Goal: Transaction & Acquisition: Purchase product/service

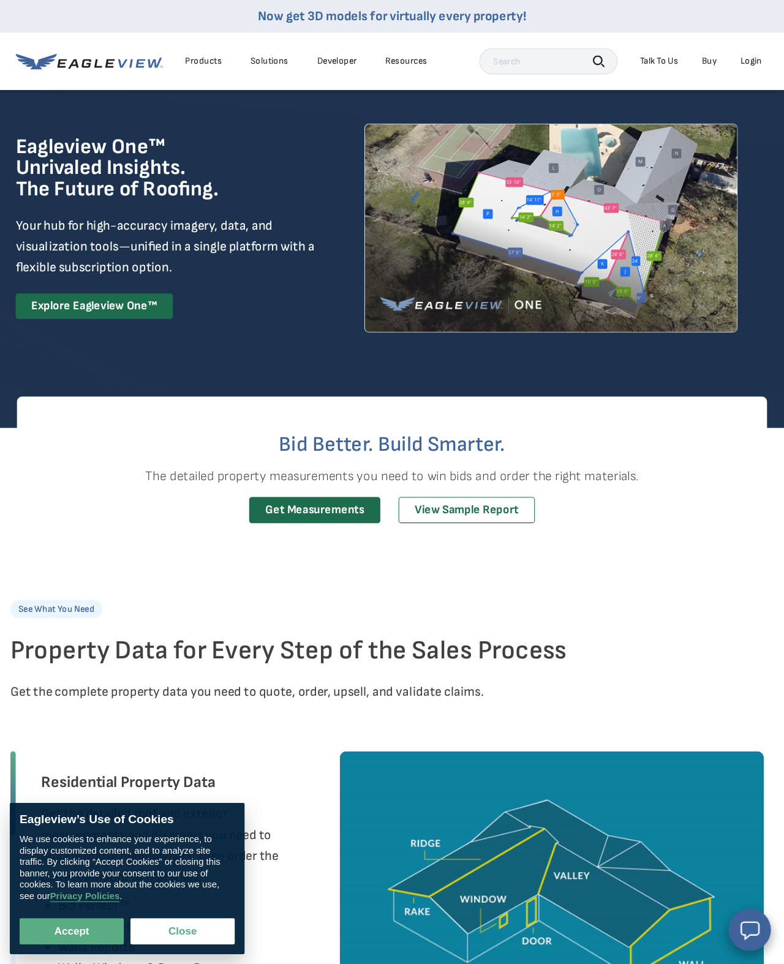
scroll to position [15, 0]
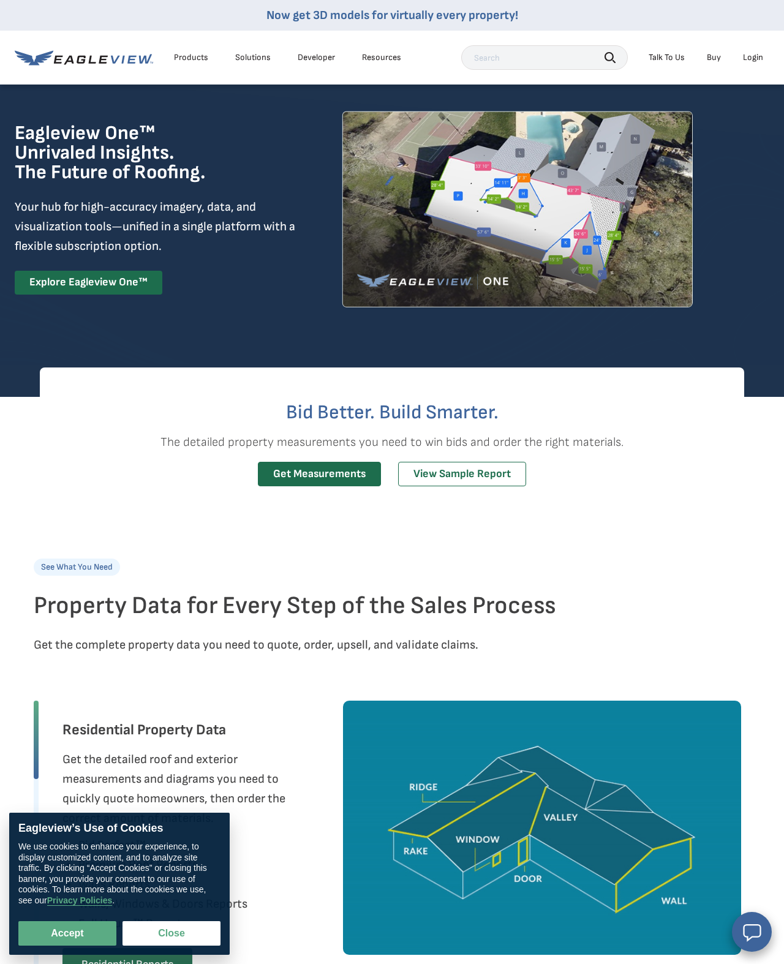
click at [10, 264] on div at bounding box center [392, 216] width 784 height 297
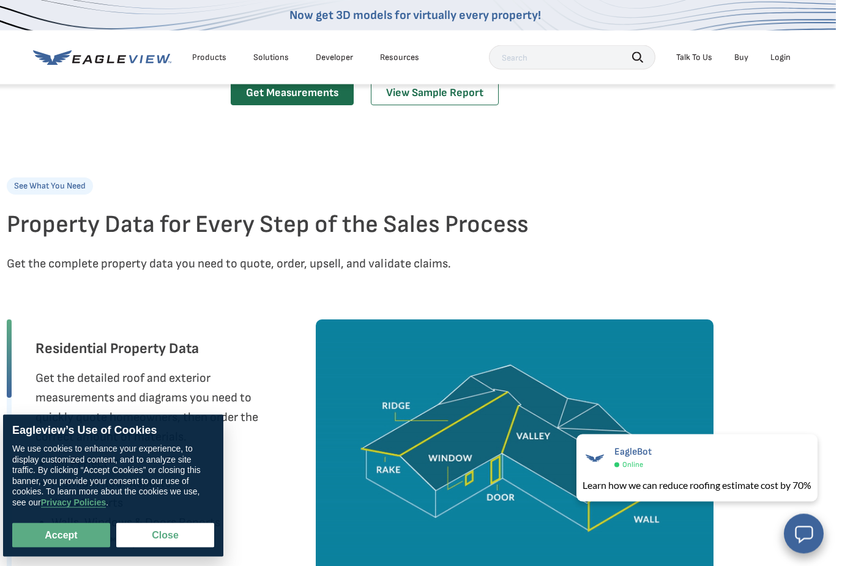
scroll to position [396, 50]
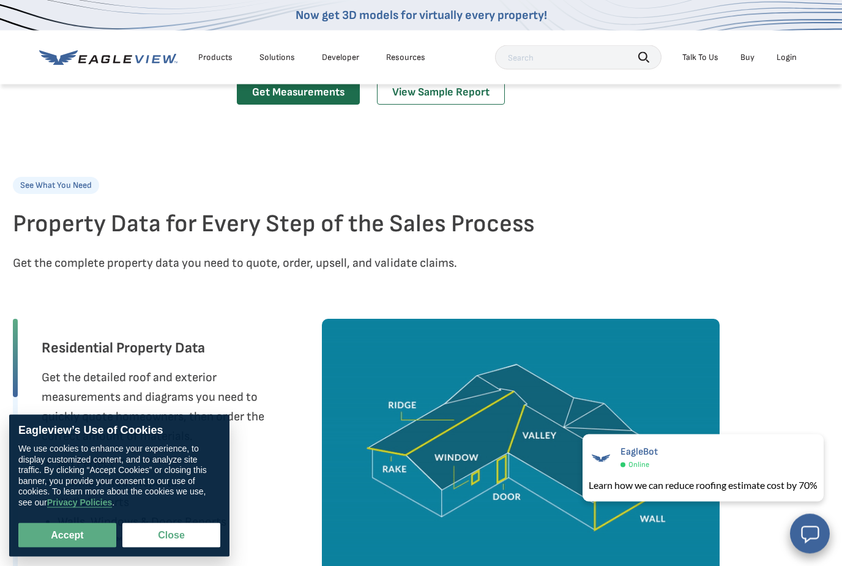
click at [462, 106] on link "View Sample Report" at bounding box center [441, 93] width 128 height 25
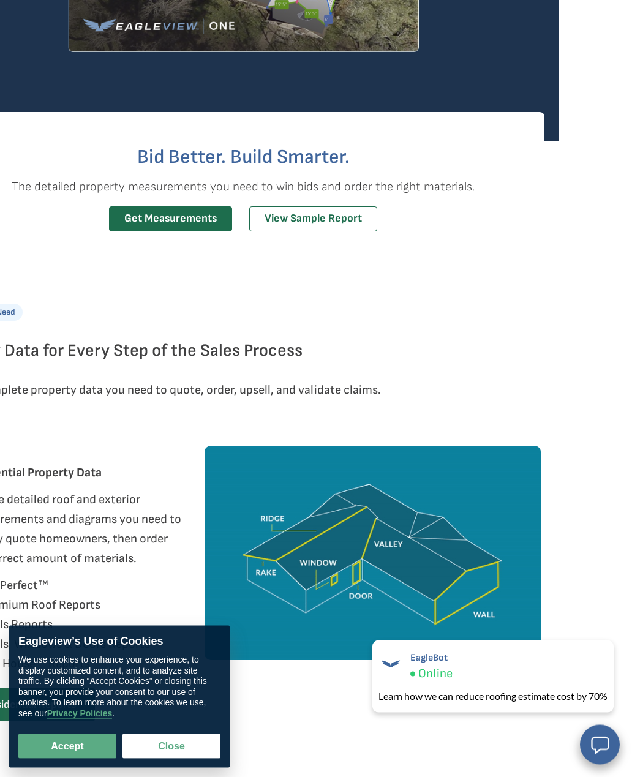
scroll to position [484, 0]
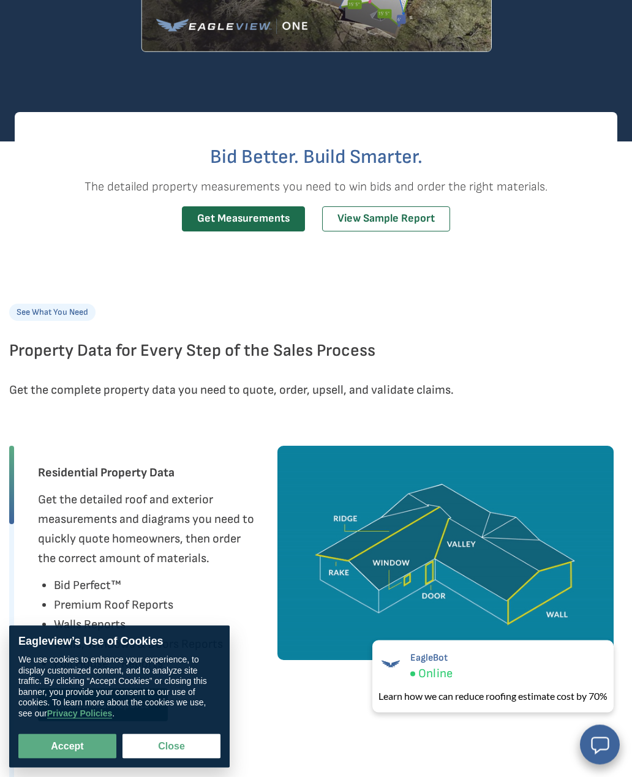
click at [214, 217] on link "Get Measurements" at bounding box center [243, 219] width 123 height 25
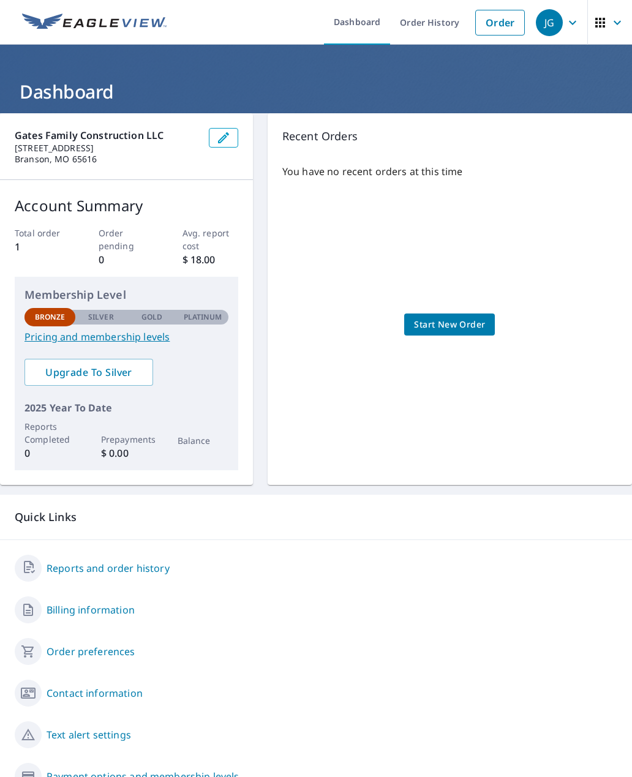
click at [171, 326] on div "Membership Level Bronze Silver Gold Platinum Bronze Pricing and membership leve…" at bounding box center [126, 316] width 204 height 58
click at [150, 329] on link "Pricing and membership levels" at bounding box center [126, 336] width 204 height 15
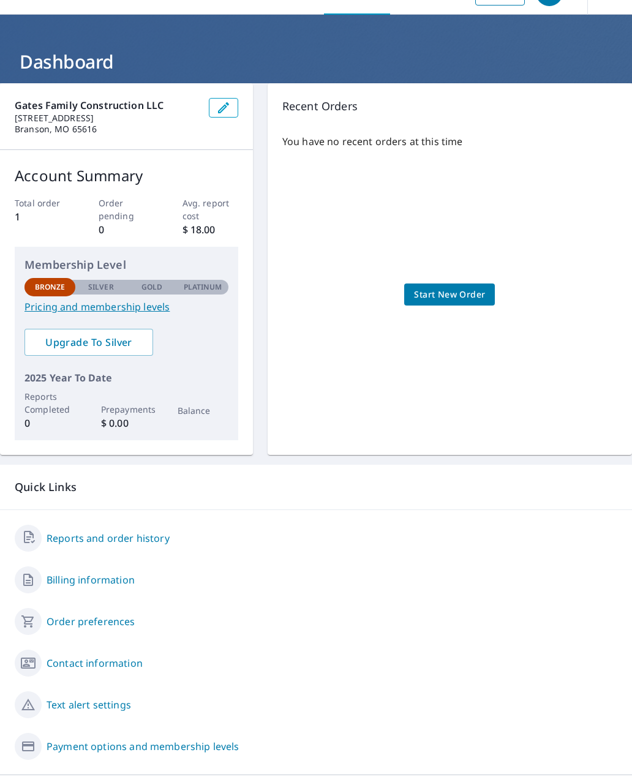
scroll to position [28, 0]
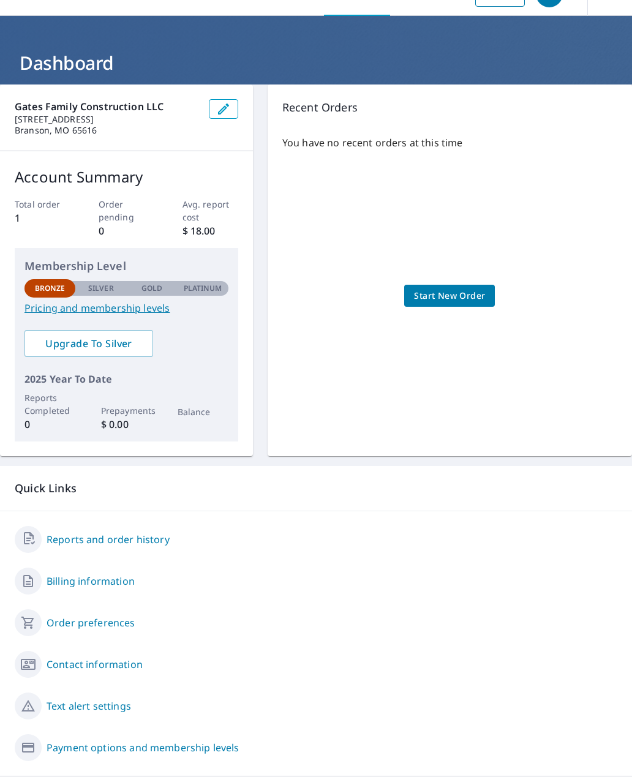
click at [78, 533] on link "Reports and order history" at bounding box center [108, 540] width 123 height 15
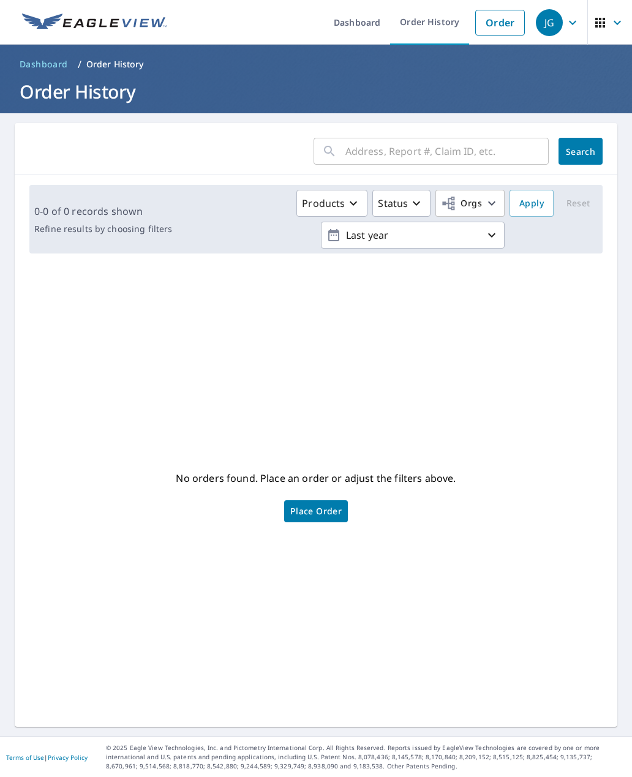
click at [342, 225] on p "Last year" at bounding box center [412, 235] width 143 height 21
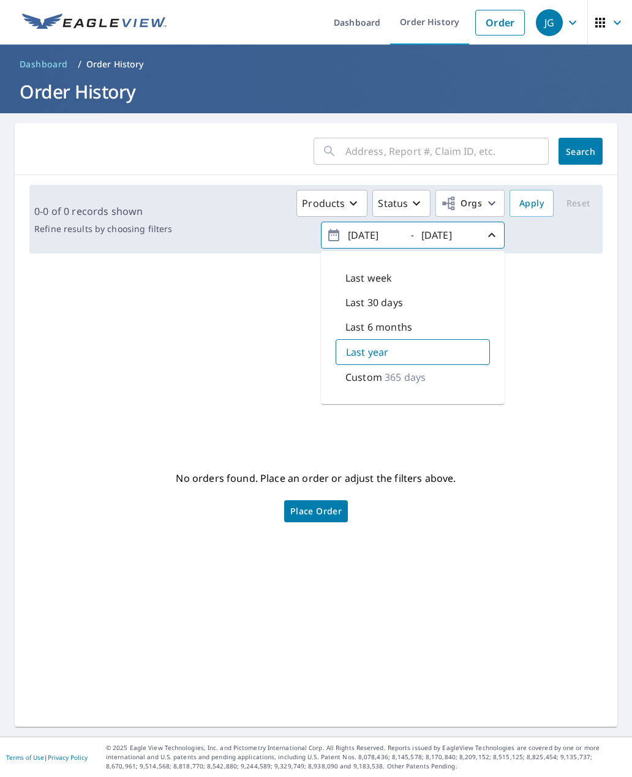
click at [355, 370] on p "Custom" at bounding box center [363, 377] width 37 height 15
click at [337, 229] on icon "button" at bounding box center [333, 235] width 11 height 12
click at [369, 249] on div "Last week Last 30 days Last 6 months Last year Custom 365 days" at bounding box center [413, 327] width 184 height 156
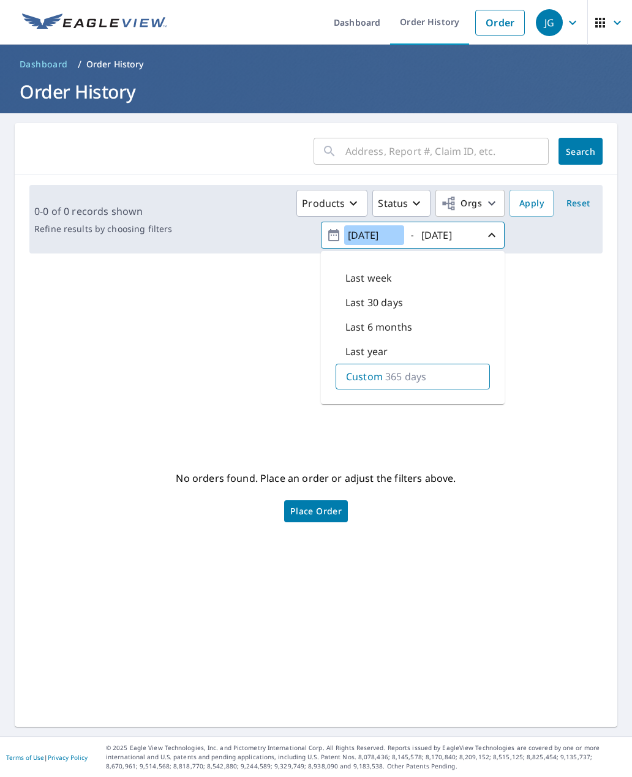
click at [400, 225] on input "2024/09/08" at bounding box center [374, 235] width 60 height 20
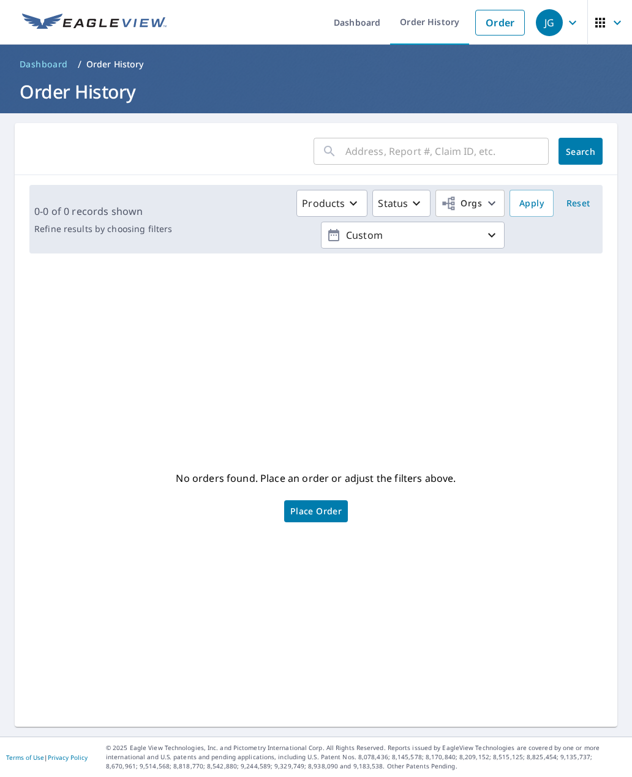
click at [588, 411] on div "No orders found. Place an order or adjust the filters above. Place Order" at bounding box center [315, 495] width 583 height 444
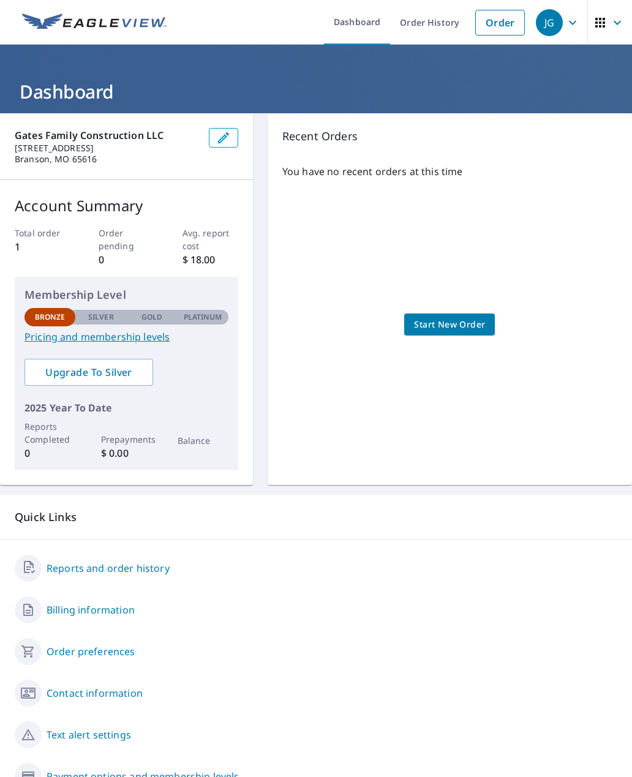
click at [17, 227] on div "Total order 1" at bounding box center [43, 247] width 56 height 40
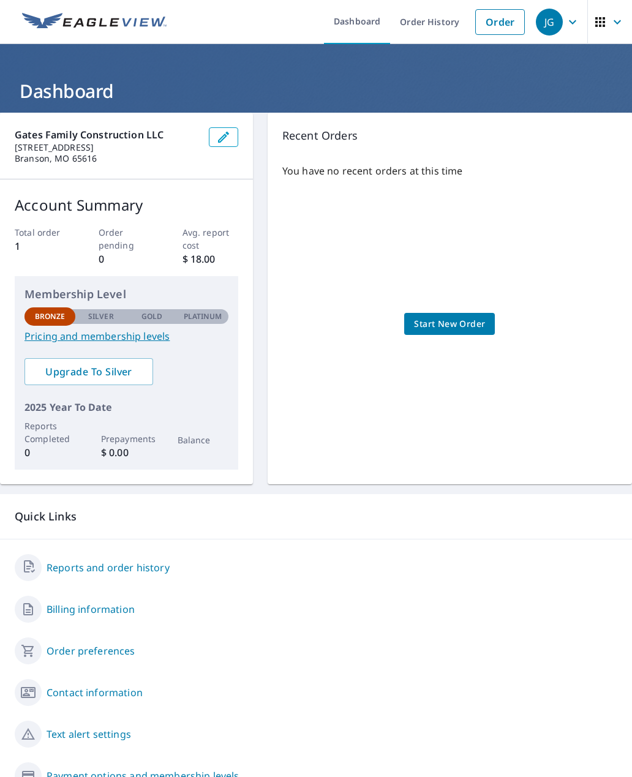
scroll to position [0, 0]
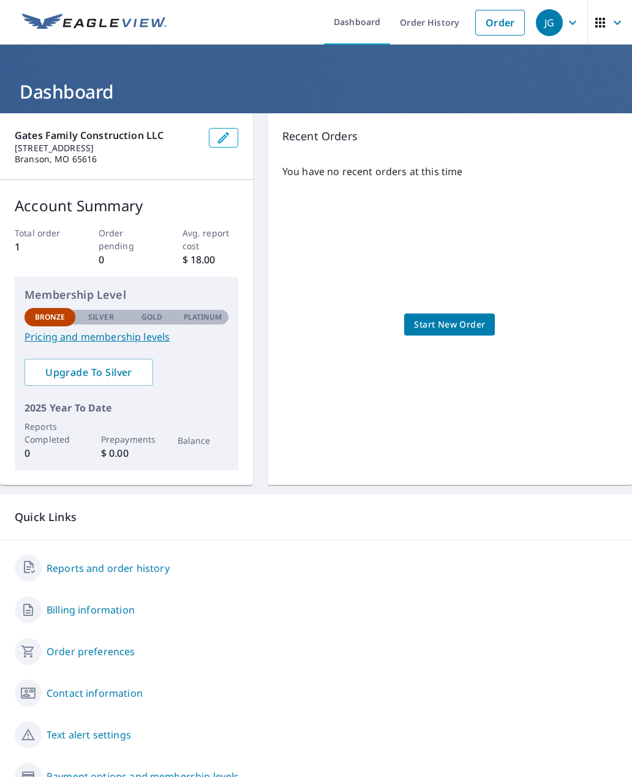
click at [444, 38] on link "Order History" at bounding box center [429, 22] width 79 height 45
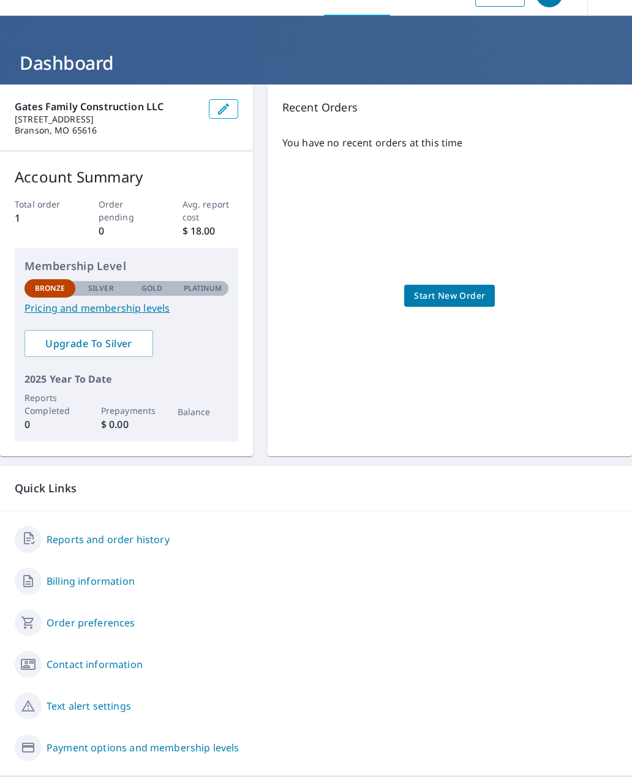
scroll to position [28, 0]
click at [461, 293] on span "Start New Order" at bounding box center [449, 296] width 71 height 15
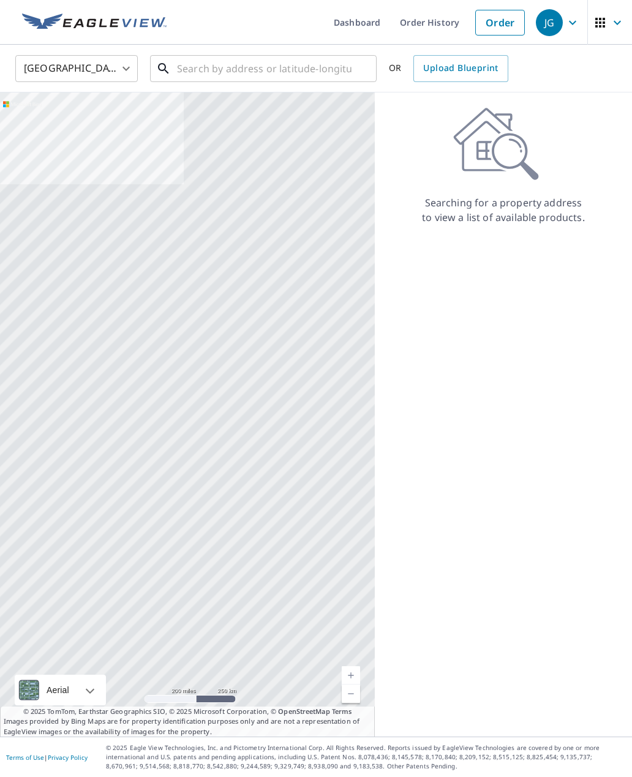
click at [195, 69] on input "text" at bounding box center [264, 68] width 174 height 34
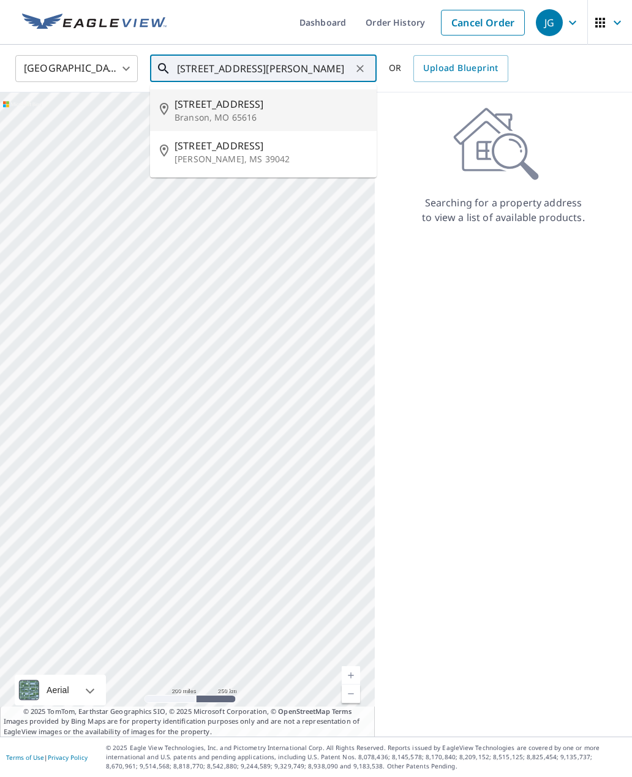
click at [187, 105] on span "[STREET_ADDRESS]" at bounding box center [270, 104] width 192 height 15
type input "[STREET_ADDRESS][PERSON_NAME]"
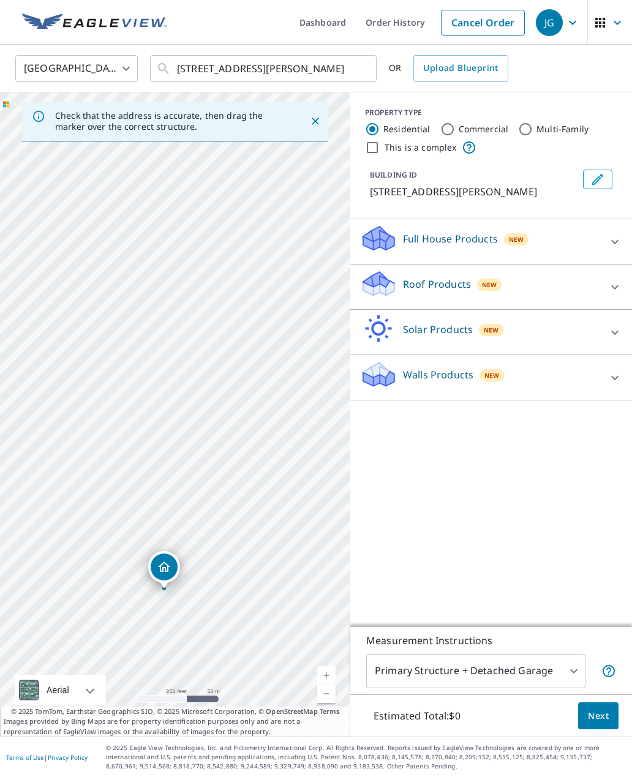
click at [599, 272] on div "Roof Products New" at bounding box center [480, 286] width 240 height 35
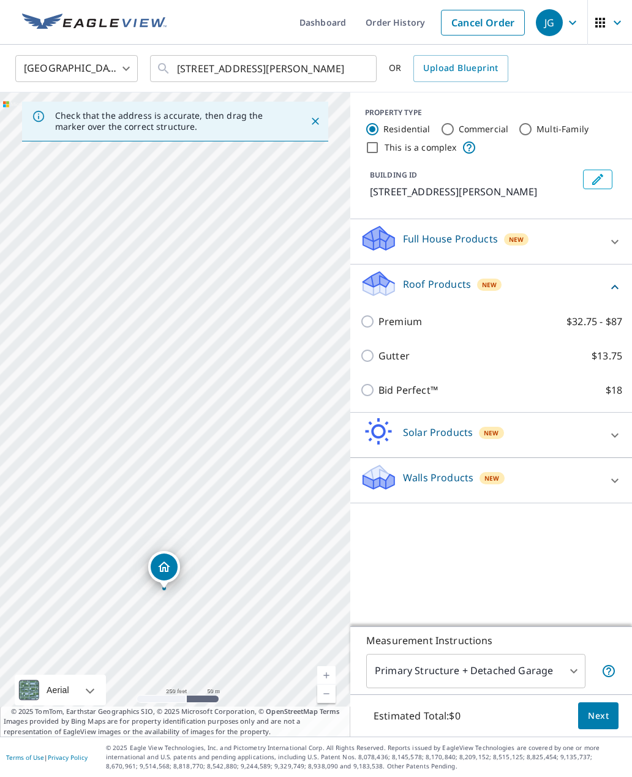
click at [377, 384] on input "Bid Perfect™ $18" at bounding box center [369, 390] width 18 height 15
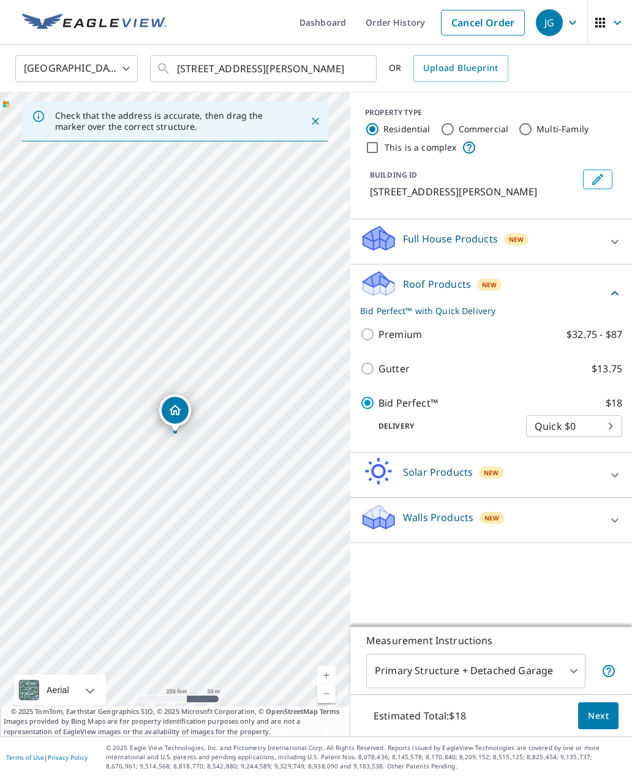
click at [410, 410] on p "Bid Perfect™" at bounding box center [407, 402] width 59 height 15
click at [378, 410] on input "Bid Perfect™ $18" at bounding box center [369, 402] width 18 height 15
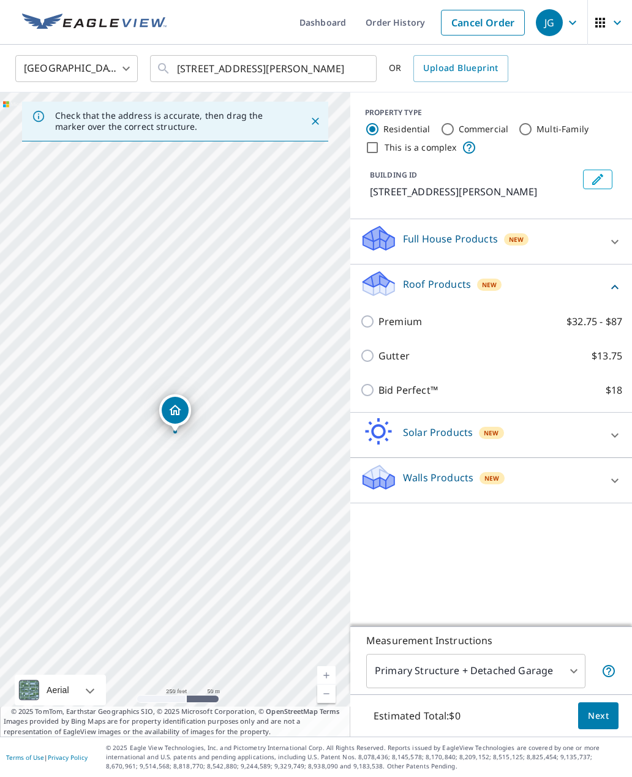
click at [446, 395] on label "Bid Perfect™ $18" at bounding box center [500, 390] width 244 height 15
click at [378, 395] on input "Bid Perfect™ $18" at bounding box center [369, 390] width 18 height 15
checkbox input "true"
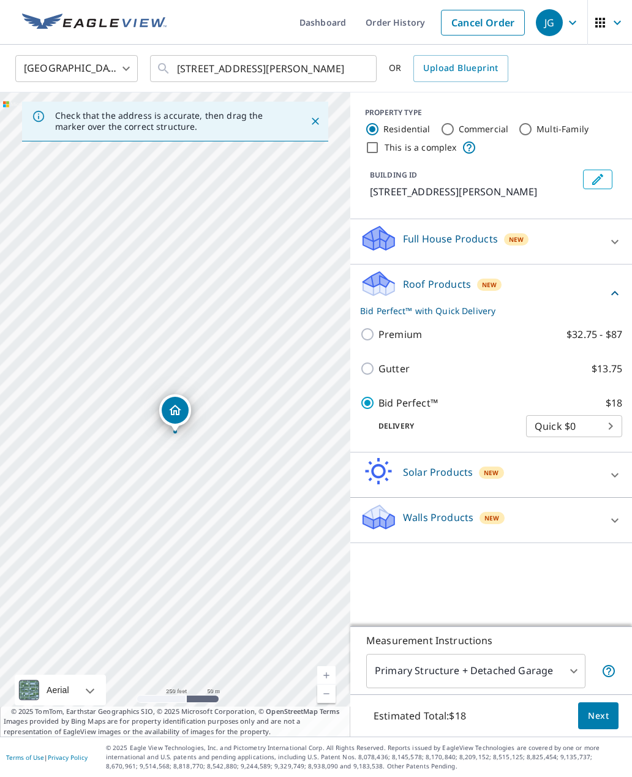
click at [467, 308] on p "Bid Perfect™ with Quick Delivery" at bounding box center [483, 310] width 247 height 13
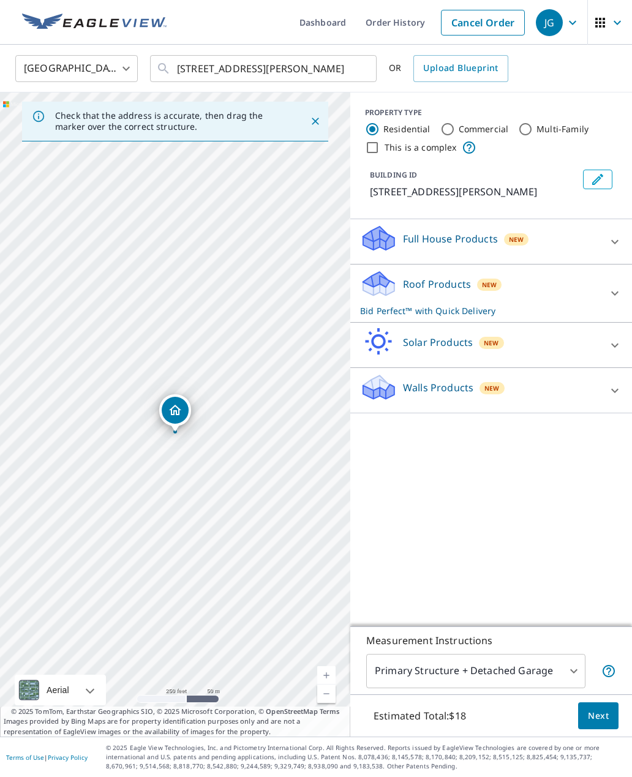
click at [495, 307] on p "Bid Perfect™ with Quick Delivery" at bounding box center [480, 310] width 240 height 13
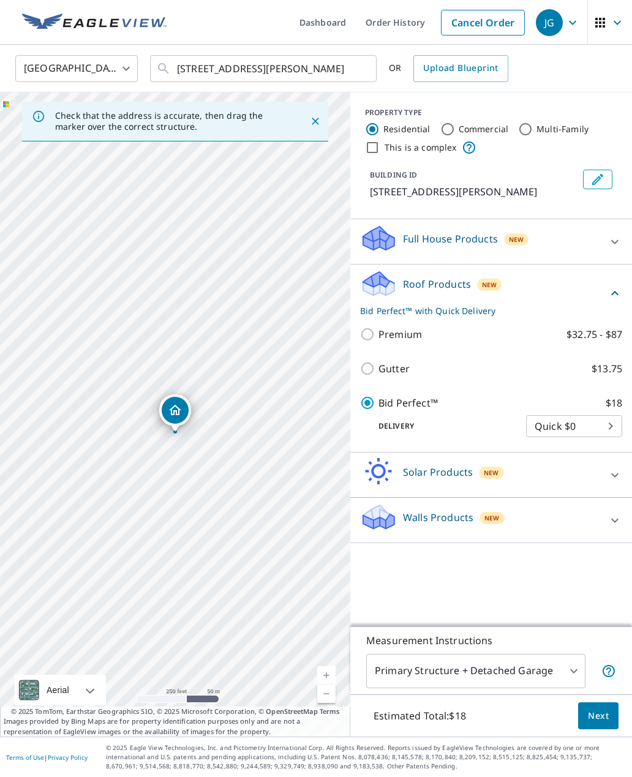
scroll to position [39, 0]
click at [520, 678] on body "JG JG Dashboard Order History Cancel Order JG United States US ​ 405 Lake Dr Br…" at bounding box center [316, 388] width 632 height 777
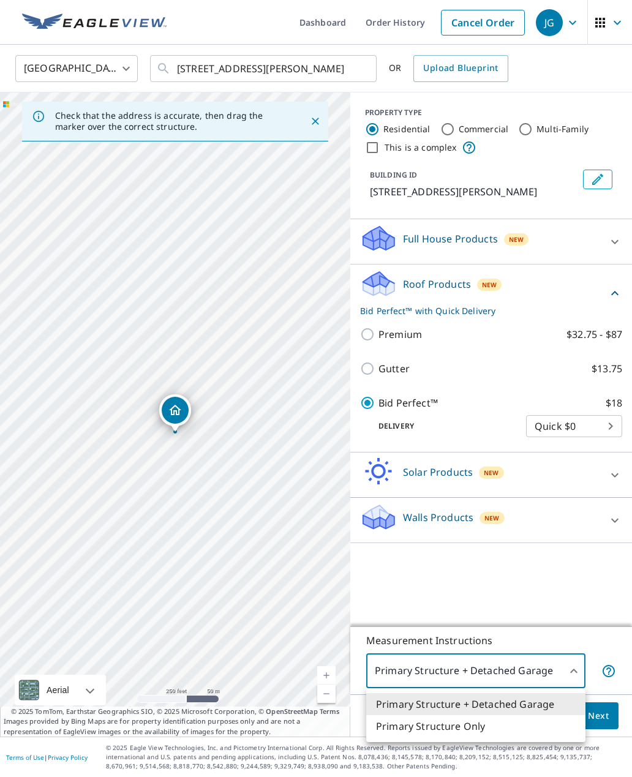
click at [555, 578] on div at bounding box center [316, 388] width 632 height 777
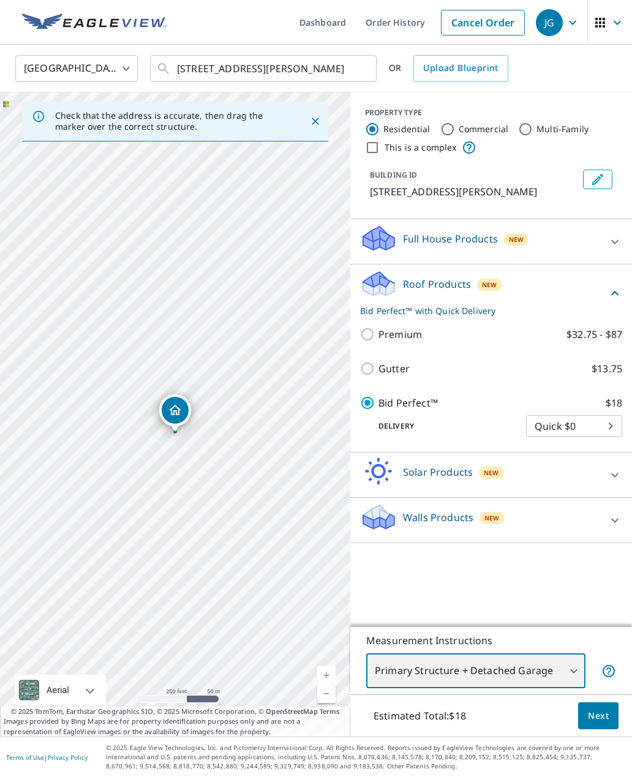
scroll to position [0, 0]
click at [604, 19] on icon "button" at bounding box center [600, 23] width 10 height 10
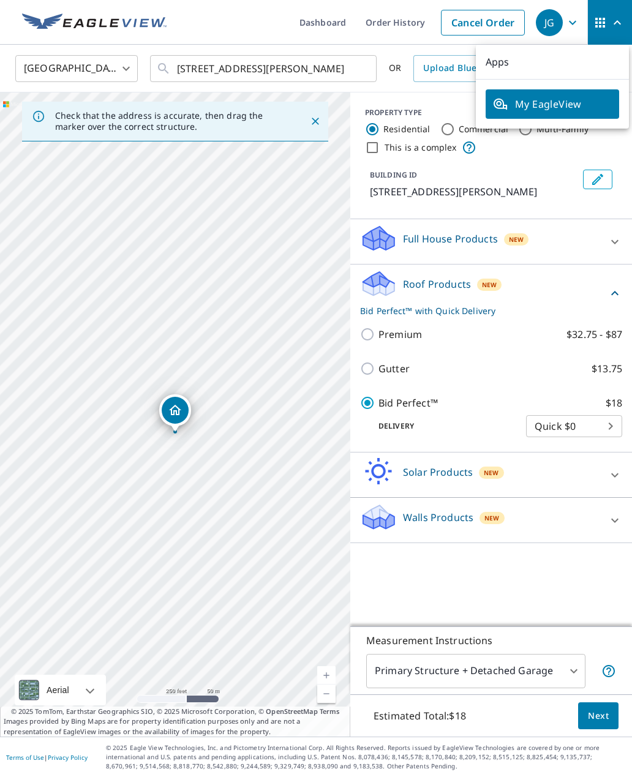
click at [609, 25] on span "button" at bounding box center [610, 22] width 34 height 29
click at [570, 21] on icon "button" at bounding box center [572, 22] width 7 height 4
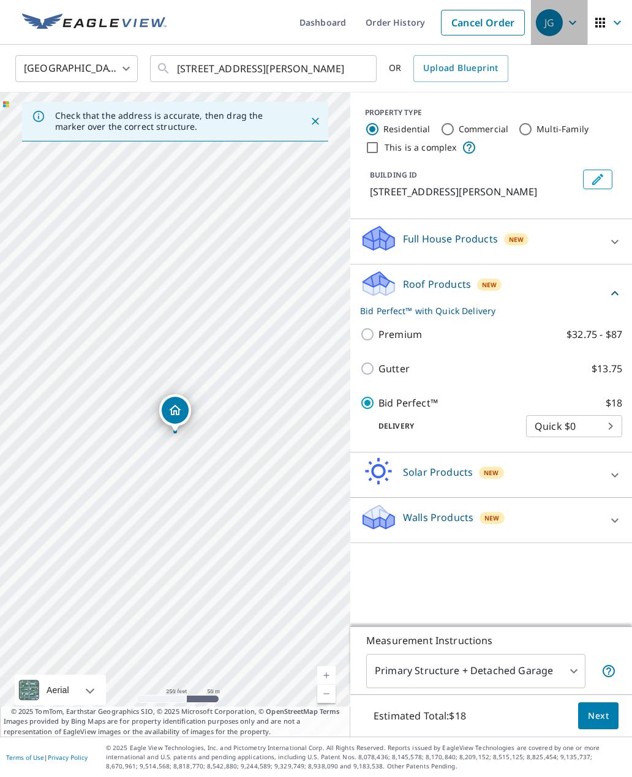
click at [542, 18] on div "JG" at bounding box center [549, 22] width 27 height 27
click at [343, 17] on link "Dashboard" at bounding box center [323, 22] width 66 height 45
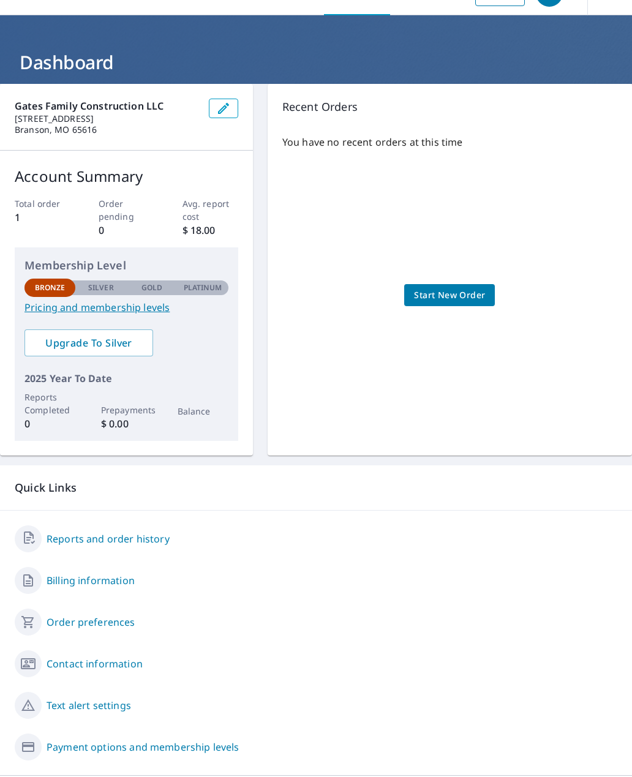
scroll to position [28, 0]
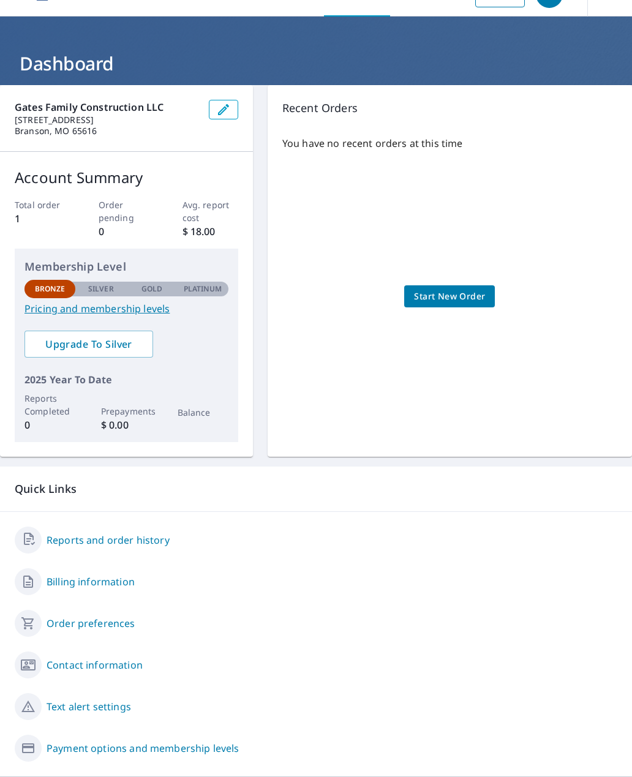
click at [126, 616] on link "Order preferences" at bounding box center [91, 623] width 89 height 15
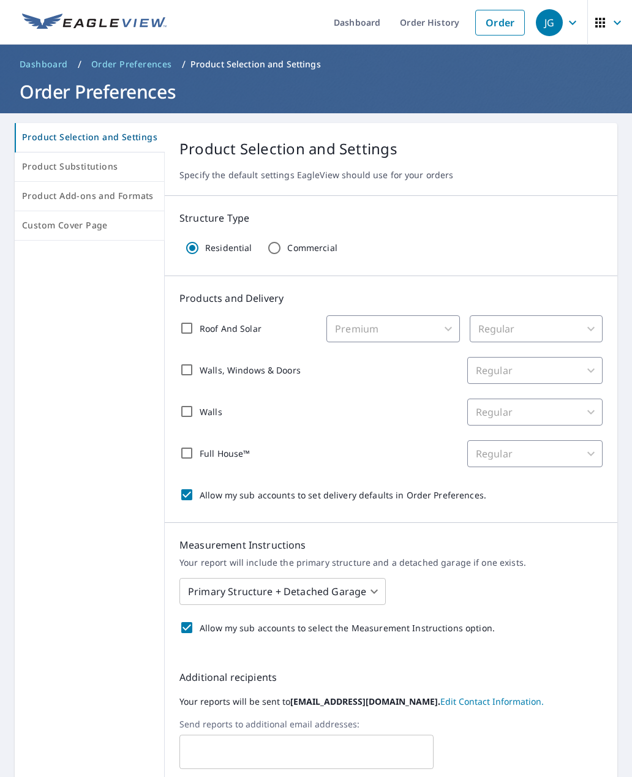
click at [564, 25] on span "JG" at bounding box center [559, 22] width 47 height 29
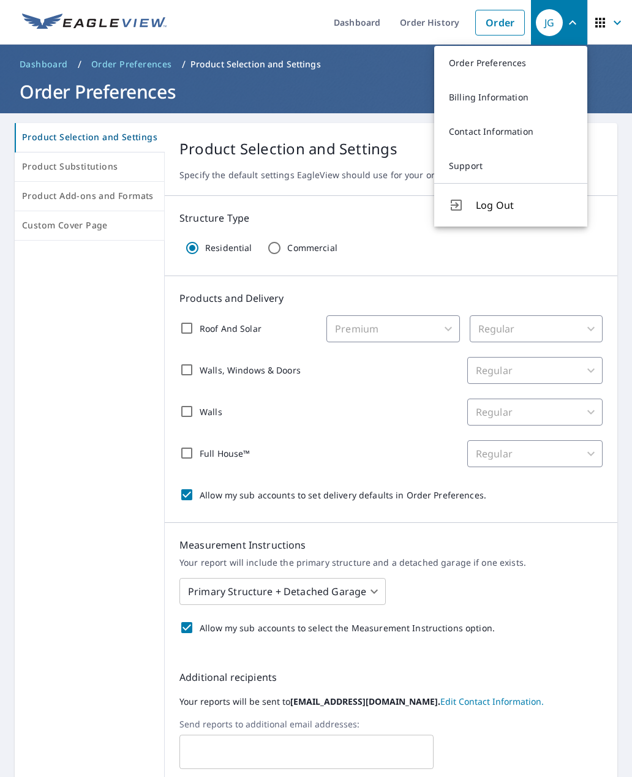
click at [609, 13] on span "button" at bounding box center [610, 22] width 34 height 29
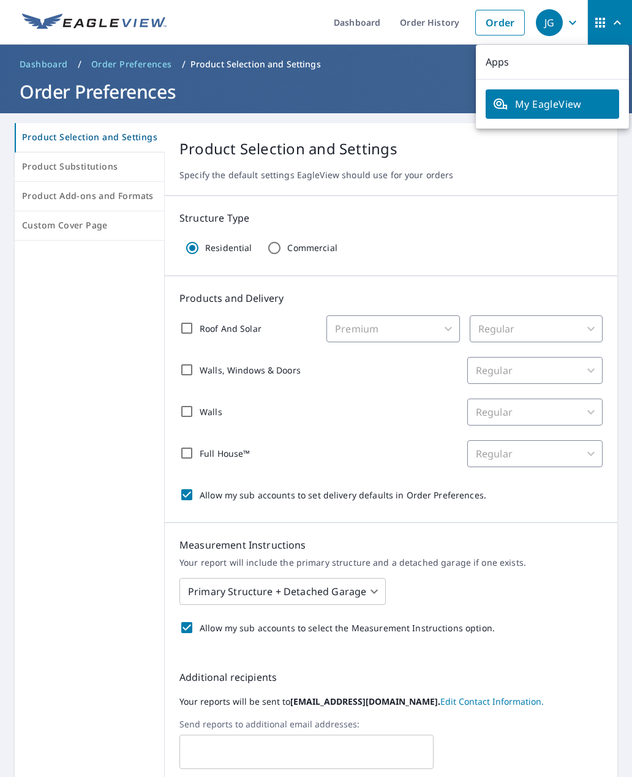
click at [561, 98] on span "My EagleView" at bounding box center [552, 104] width 119 height 15
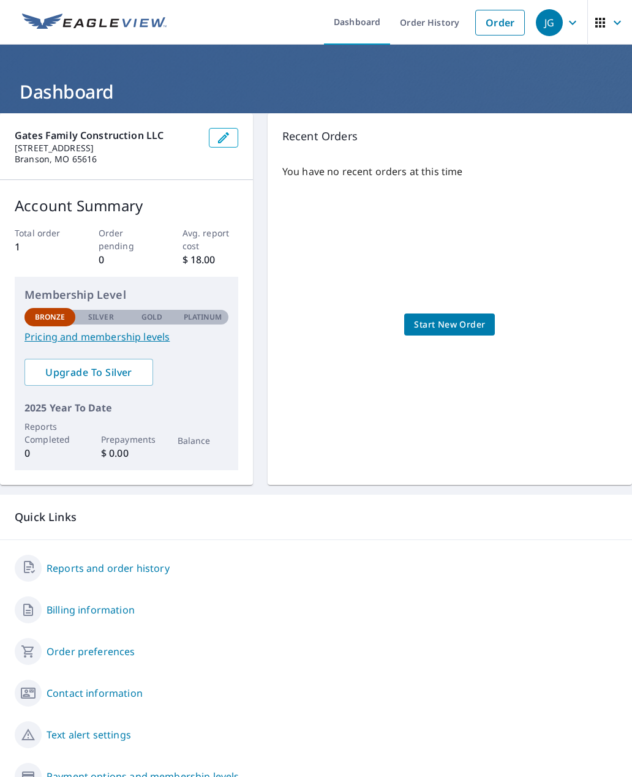
click at [479, 343] on div "You have no recent orders at this time Start New Order" at bounding box center [449, 312] width 335 height 316
click at [483, 320] on span "Start New Order" at bounding box center [449, 324] width 71 height 15
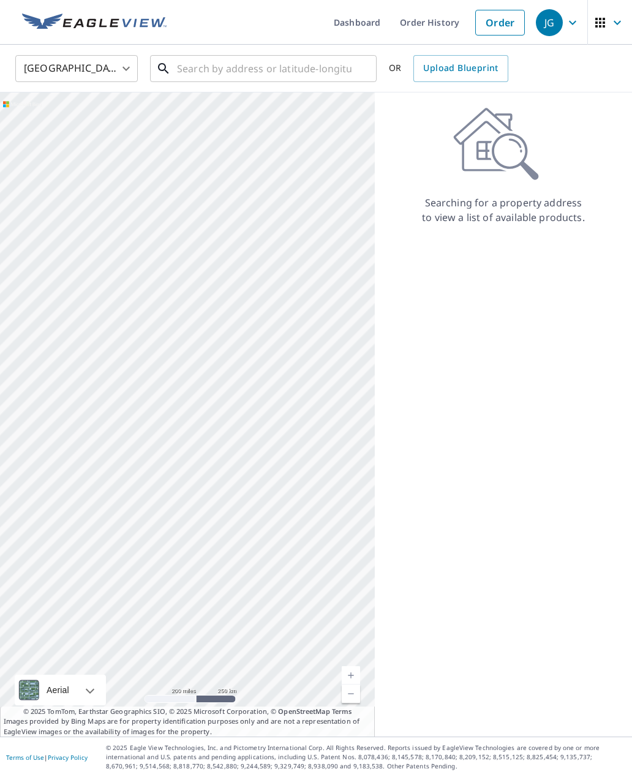
click at [331, 77] on input "text" at bounding box center [264, 68] width 174 height 34
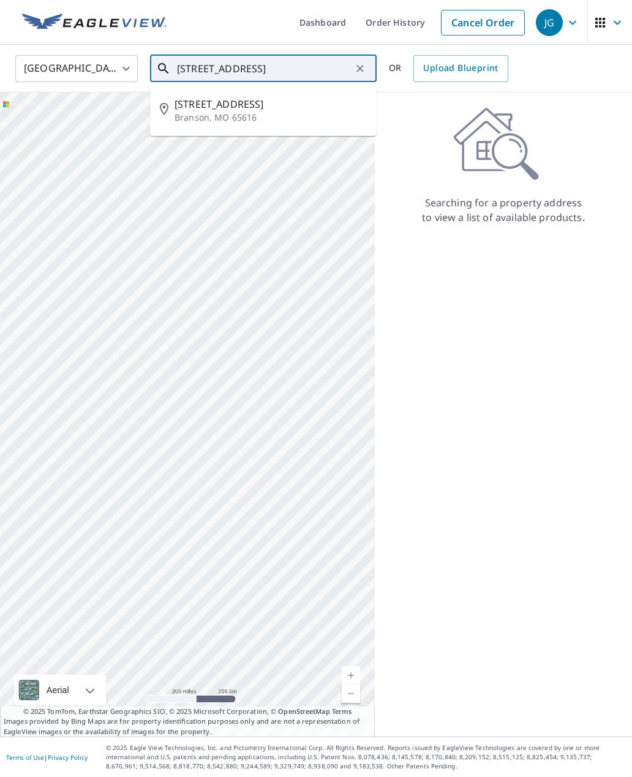
click at [294, 129] on li "[STREET_ADDRESS][PERSON_NAME]" at bounding box center [263, 110] width 227 height 42
type input "[STREET_ADDRESS][PERSON_NAME]"
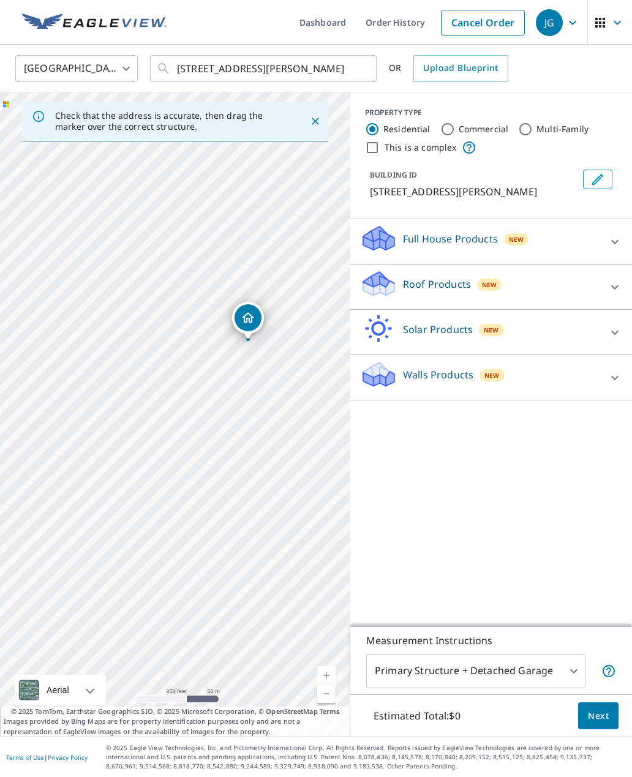
click at [609, 280] on icon at bounding box center [614, 287] width 15 height 15
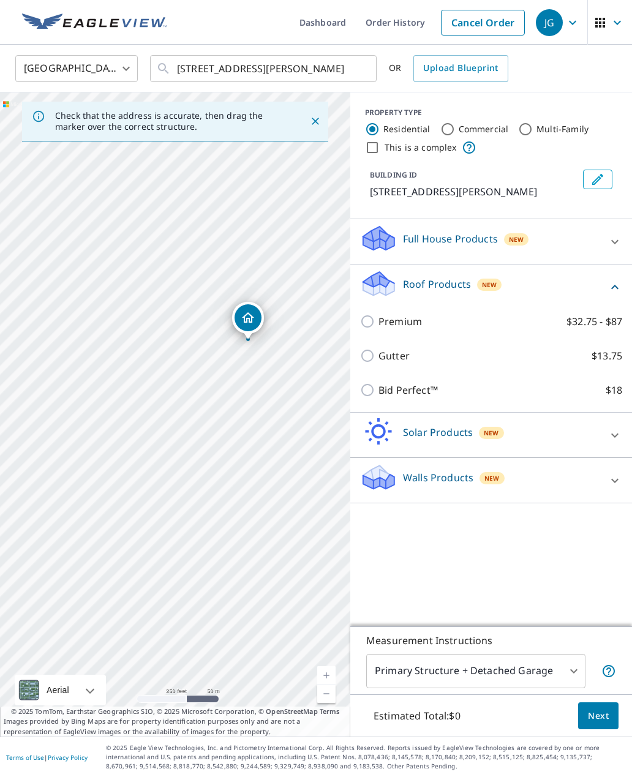
click at [418, 391] on p "Bid Perfect™" at bounding box center [407, 390] width 59 height 15
click at [378, 391] on input "Bid Perfect™ $18" at bounding box center [369, 390] width 18 height 15
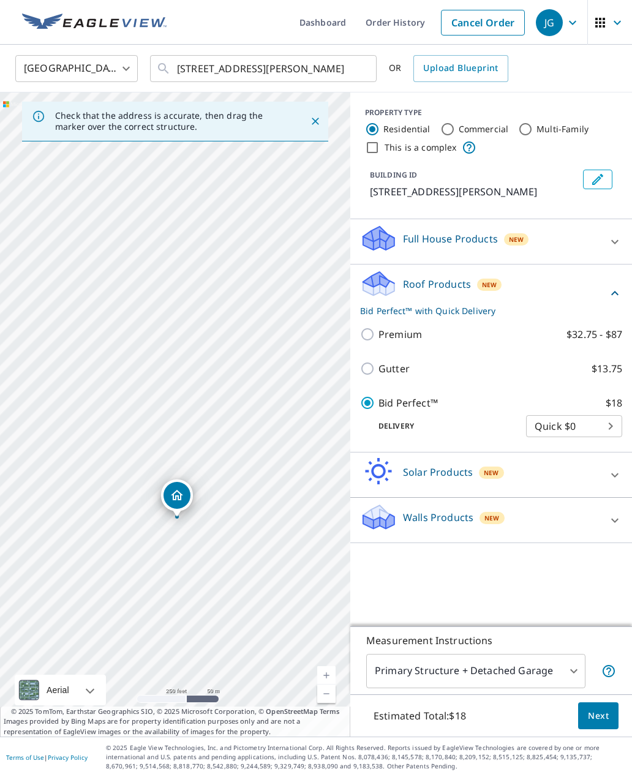
click at [438, 400] on label "Bid Perfect™ $18" at bounding box center [500, 402] width 244 height 15
click at [378, 400] on input "Bid Perfect™ $18" at bounding box center [369, 402] width 18 height 15
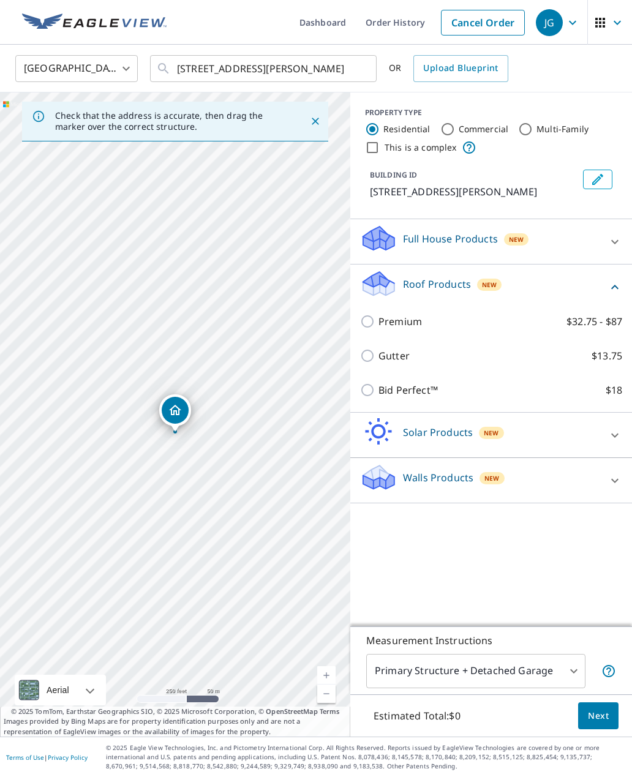
click at [525, 388] on label "Bid Perfect™ $18" at bounding box center [500, 390] width 244 height 15
click at [378, 388] on input "Bid Perfect™ $18" at bounding box center [369, 390] width 18 height 15
checkbox input "true"
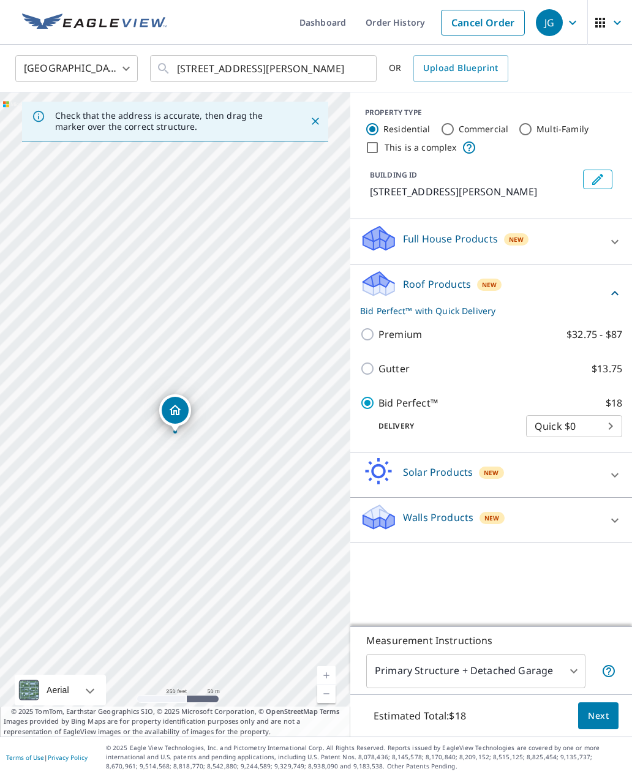
click at [608, 724] on span "Next" at bounding box center [598, 715] width 21 height 15
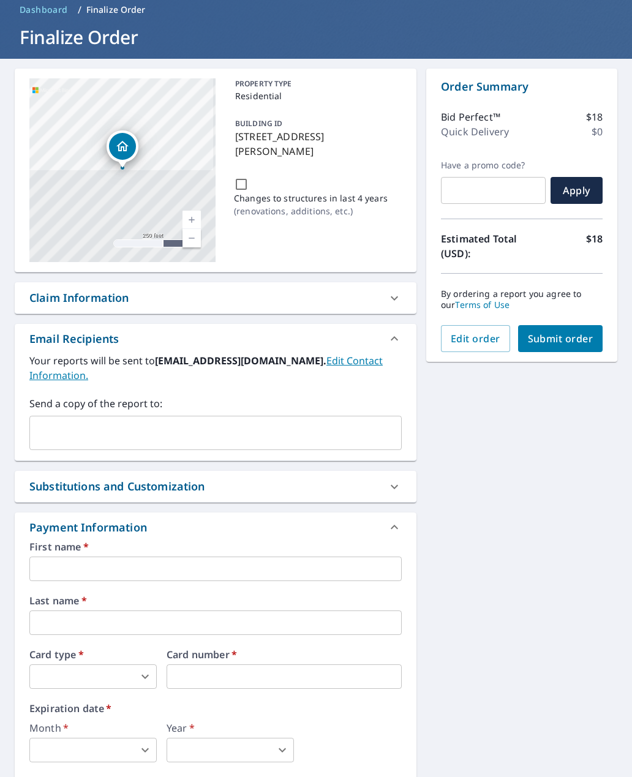
scroll to position [43, 0]
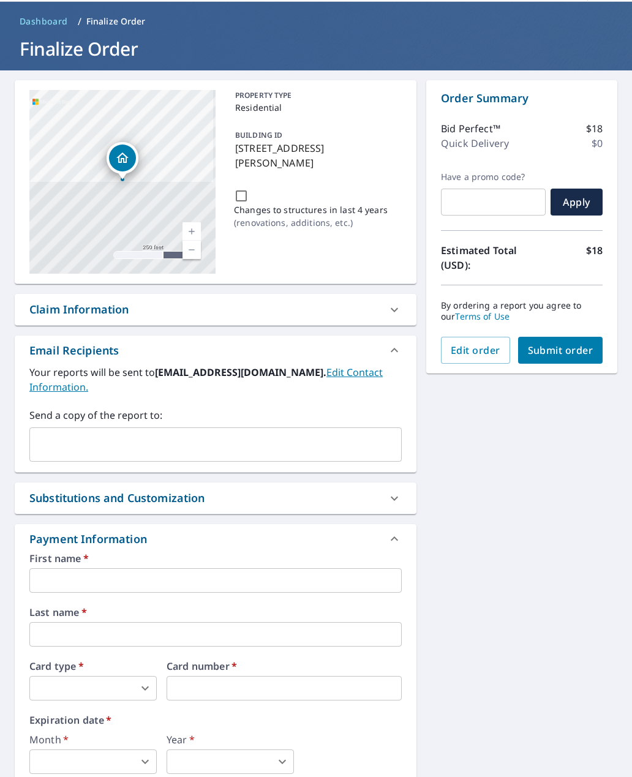
click at [388, 313] on icon at bounding box center [394, 309] width 15 height 15
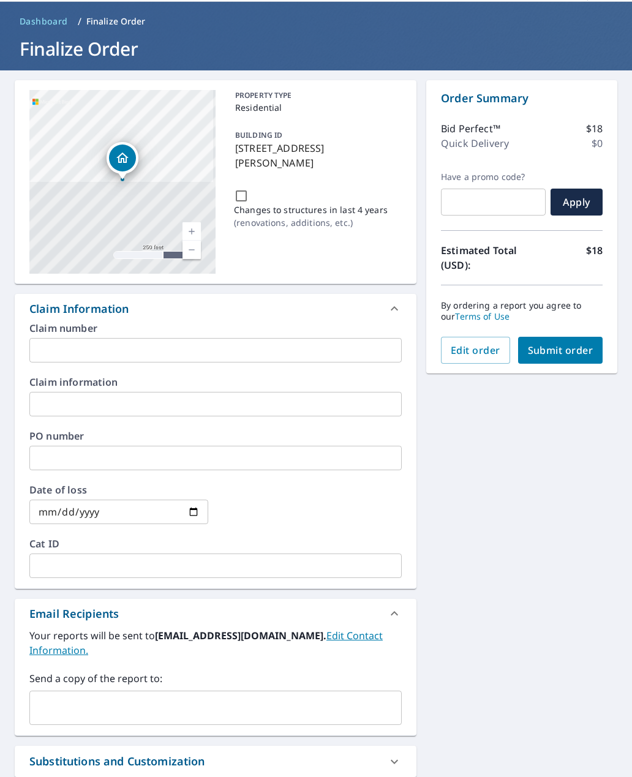
click at [383, 312] on div at bounding box center [394, 308] width 29 height 29
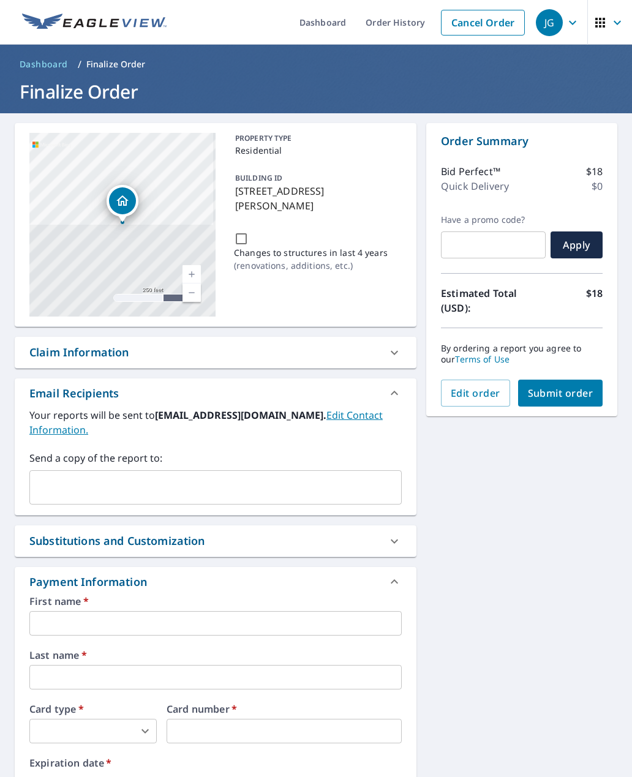
scroll to position [0, 0]
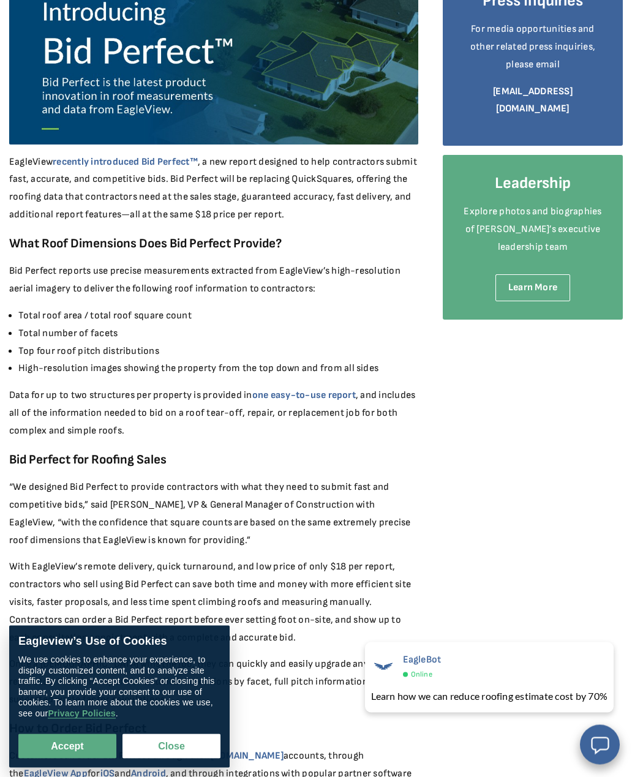
scroll to position [285, 0]
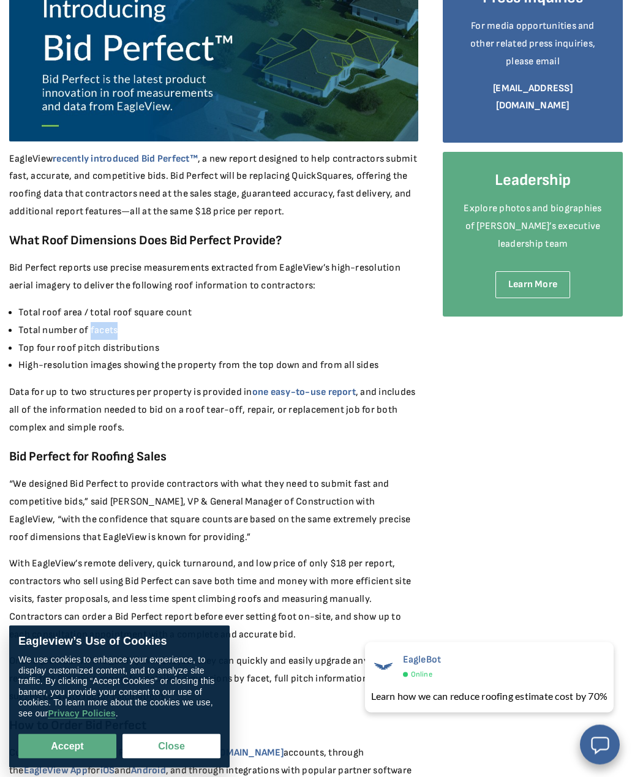
click at [489, 453] on div "August 15, 2022 Introducing Bid Perfect™: Fast & Accurate Roofing Square Data f…" at bounding box center [315, 380] width 613 height 1102
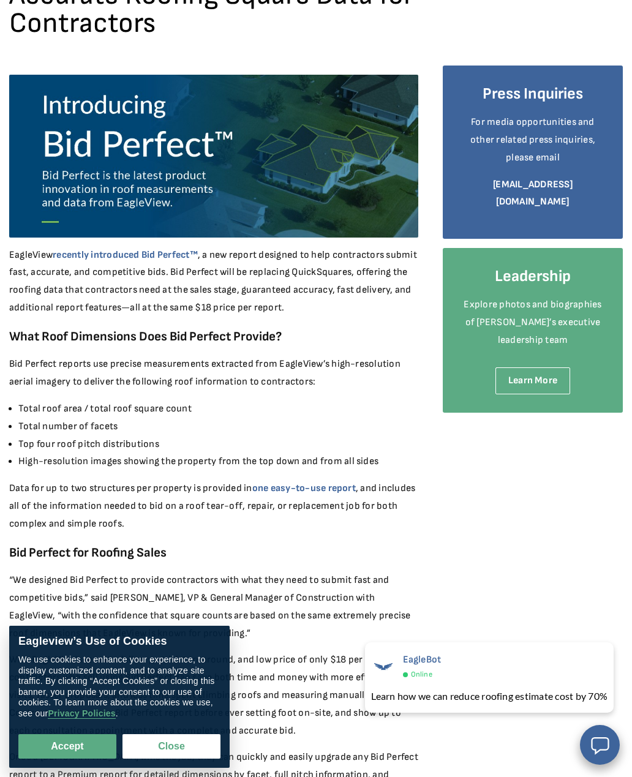
scroll to position [0, 0]
